Goal: Task Accomplishment & Management: Manage account settings

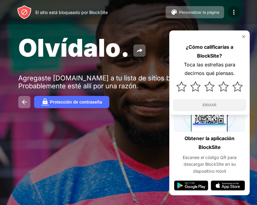
click at [235, 11] on img at bounding box center [233, 12] width 7 height 7
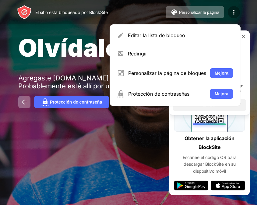
click at [235, 11] on img at bounding box center [233, 12] width 7 height 7
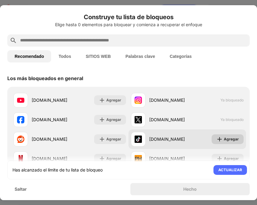
click at [229, 143] on div "Agregar" at bounding box center [227, 139] width 32 height 10
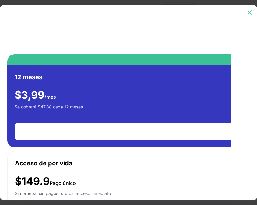
click at [250, 14] on img at bounding box center [249, 12] width 6 height 6
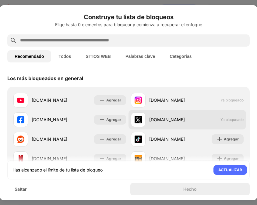
click at [198, 119] on div "x.com Ya bloqueado" at bounding box center [186, 119] width 117 height 19
click at [219, 123] on div "x.com Ya bloqueado" at bounding box center [186, 119] width 117 height 19
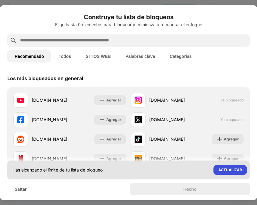
click at [230, 169] on font "ACTUALIZAR" at bounding box center [230, 169] width 24 height 5
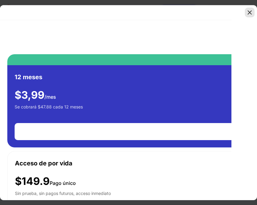
click at [251, 11] on img at bounding box center [249, 12] width 6 height 6
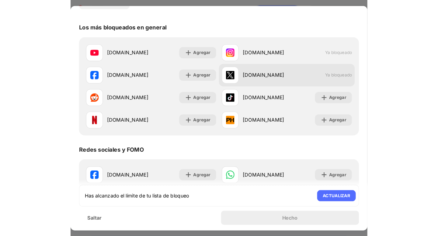
scroll to position [44, 0]
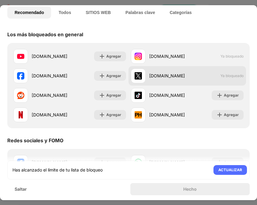
click at [206, 78] on div "x.com Ya bloqueado" at bounding box center [186, 75] width 117 height 19
click at [235, 72] on div "x.com Ya bloqueado" at bounding box center [186, 75] width 117 height 19
click at [155, 70] on div "x.com" at bounding box center [159, 75] width 56 height 15
click at [155, 75] on font "x.com" at bounding box center [167, 75] width 36 height 5
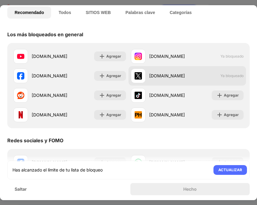
click at [155, 75] on font "x.com" at bounding box center [167, 75] width 36 height 5
click at [140, 76] on img at bounding box center [137, 75] width 7 height 7
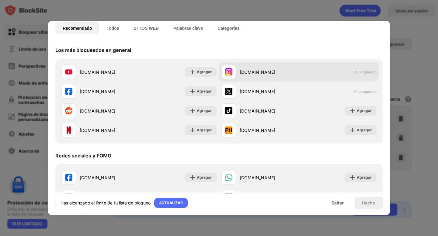
click at [256, 70] on font "Ya bloqueado" at bounding box center [364, 72] width 23 height 5
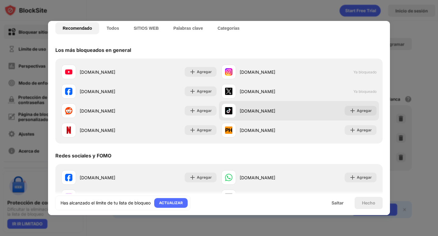
click at [256, 109] on div "tiktok.com Agregar" at bounding box center [299, 110] width 160 height 19
click at [235, 109] on div at bounding box center [228, 111] width 15 height 15
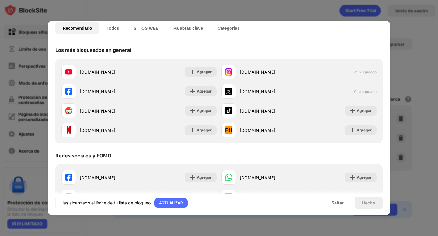
click at [256, 24] on div "Recomendado Todos SITIOS WEB Palabras clave Categorías" at bounding box center [218, 28] width 327 height 19
